Goal: Task Accomplishment & Management: Manage account settings

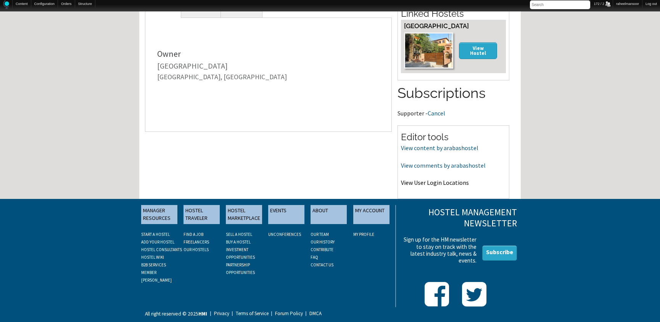
scroll to position [190, 0]
drag, startPoint x: 426, startPoint y: 180, endPoint x: 431, endPoint y: 164, distance: 17.3
click at [431, 164] on link "View comments by arabashostel" at bounding box center [443, 166] width 85 height 8
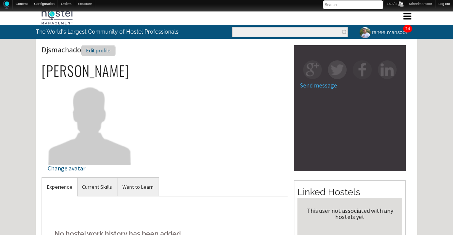
click at [98, 53] on div "Edit profile" at bounding box center [98, 50] width 34 height 11
click at [108, 50] on div "Edit profile" at bounding box center [104, 50] width 34 height 11
drag, startPoint x: 128, startPoint y: 53, endPoint x: 131, endPoint y: 44, distance: 10.1
click at [161, 53] on div "Edit profile" at bounding box center [178, 50] width 34 height 11
click at [77, 47] on div "Edit profile" at bounding box center [78, 50] width 34 height 11
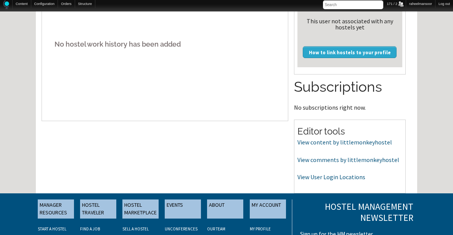
scroll to position [270, 0]
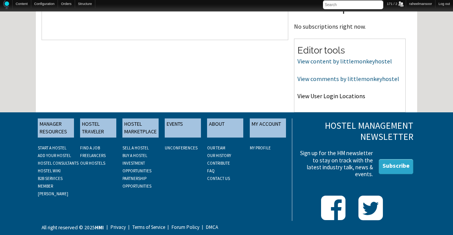
drag, startPoint x: 342, startPoint y: 90, endPoint x: 340, endPoint y: 95, distance: 5.1
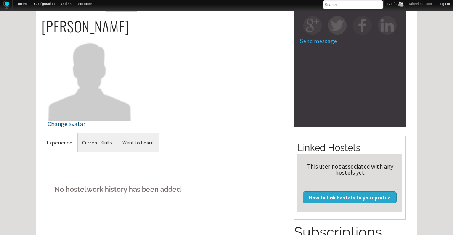
scroll to position [0, 0]
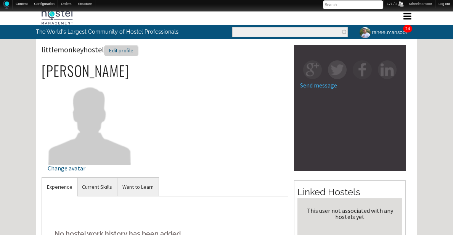
click at [119, 50] on div "Edit profile" at bounding box center [121, 50] width 34 height 11
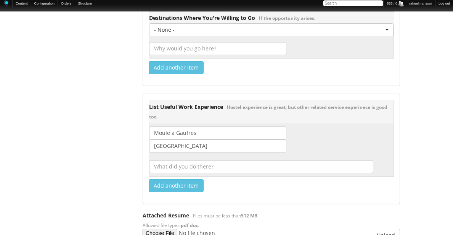
scroll to position [1465, 0]
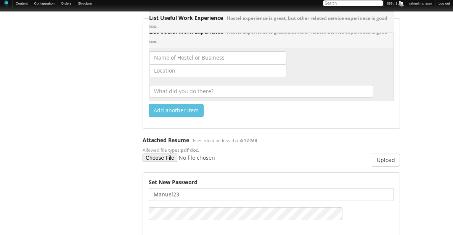
scroll to position [1221, 0]
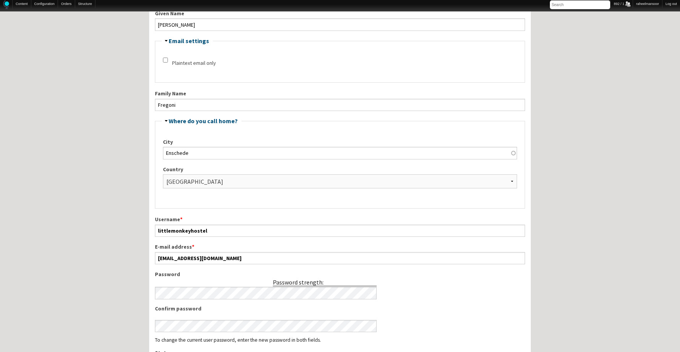
scroll to position [153, 0]
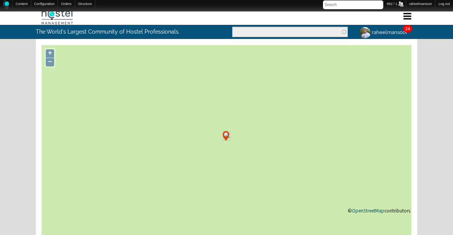
click at [433, 71] on div "Home Forum « Back Forum Forums Index « Back Forums Index New Posts Recent Activ…" at bounding box center [226, 233] width 453 height 451
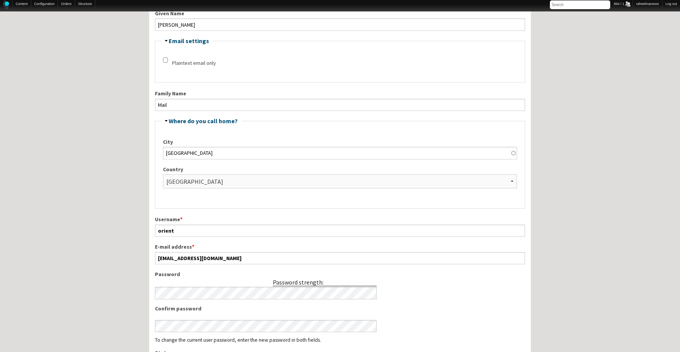
scroll to position [153, 0]
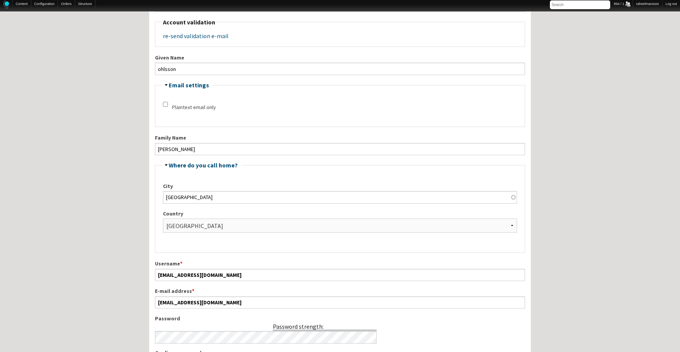
scroll to position [153, 0]
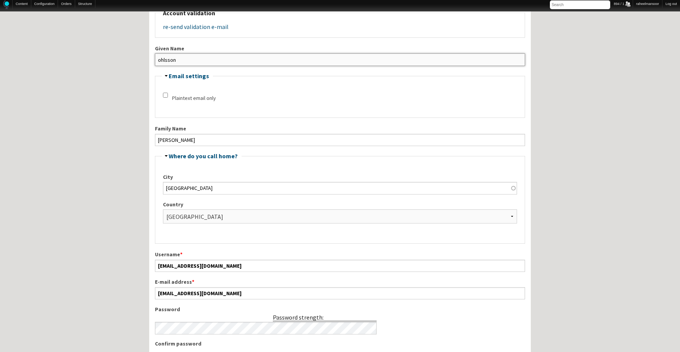
drag, startPoint x: 161, startPoint y: 59, endPoint x: 139, endPoint y: 60, distance: 22.1
type input "Ohlsson"
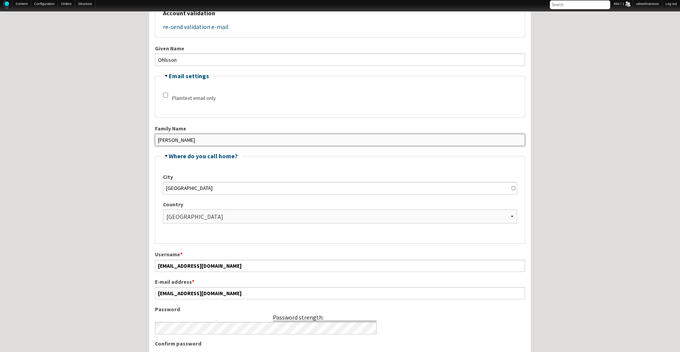
drag, startPoint x: 160, startPoint y: 139, endPoint x: 141, endPoint y: 135, distance: 19.5
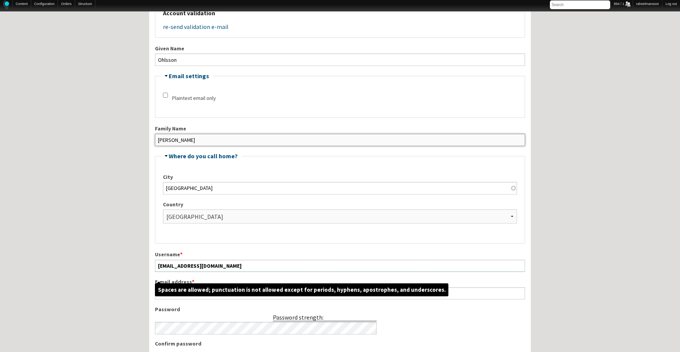
type input "Lena"
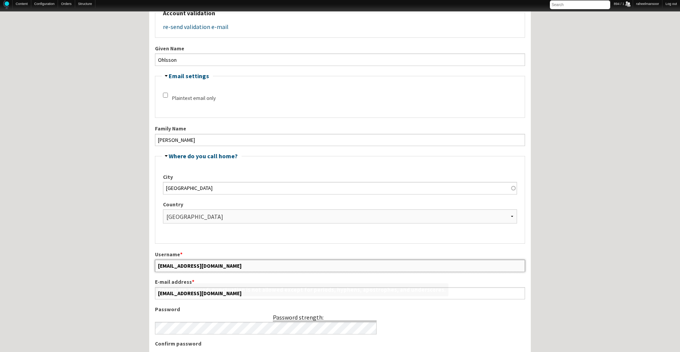
drag, startPoint x: 264, startPoint y: 268, endPoint x: 150, endPoint y: 267, distance: 114.9
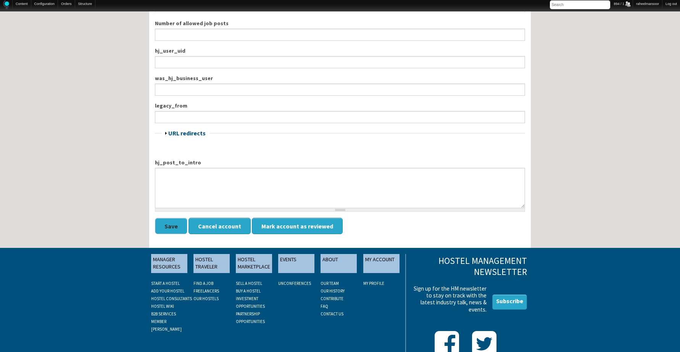
scroll to position [927, 0]
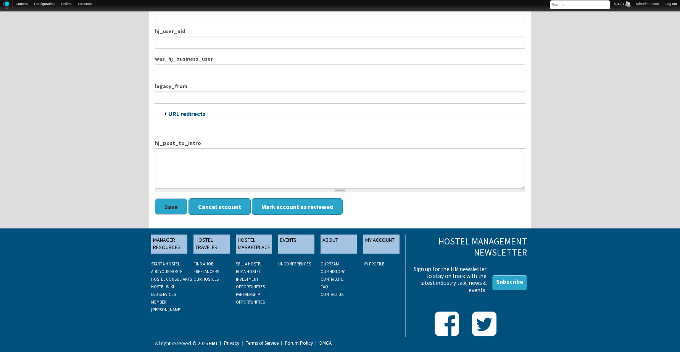
type input "Ohlssonl"
click at [170, 203] on button "Save" at bounding box center [171, 206] width 32 height 16
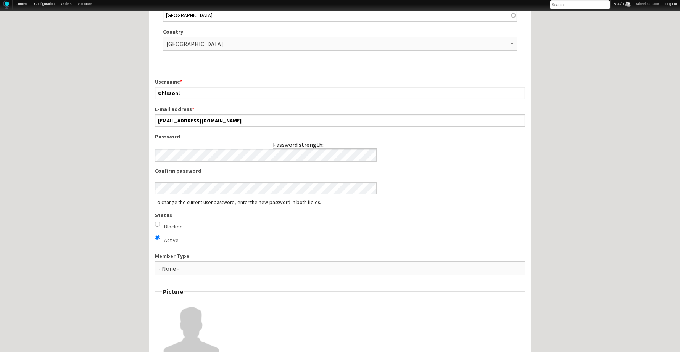
scroll to position [316, 0]
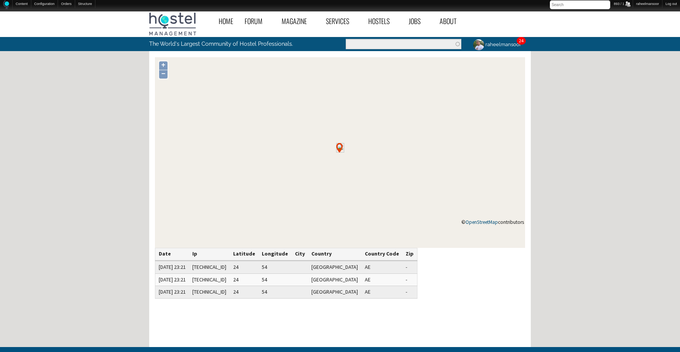
click at [453, 234] on div "Home Forum « Back Forum Forums Index « Back Forums Index New Posts Recent Activ…" at bounding box center [340, 239] width 680 height 463
